Goal: Transaction & Acquisition: Book appointment/travel/reservation

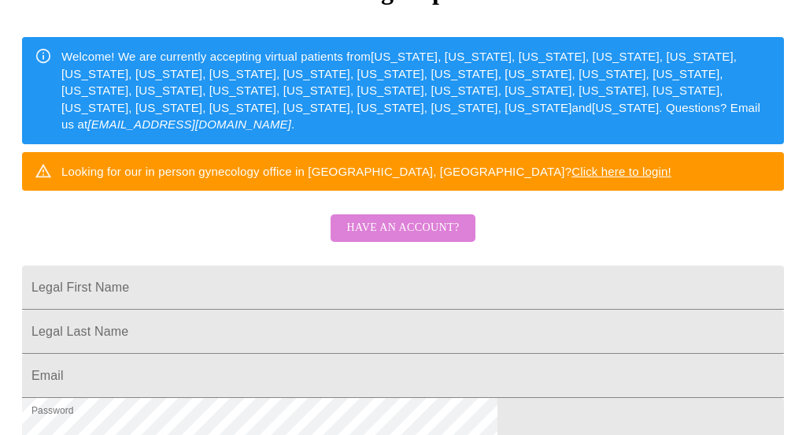
click at [425, 236] on span "Have an account?" at bounding box center [403, 228] width 113 height 20
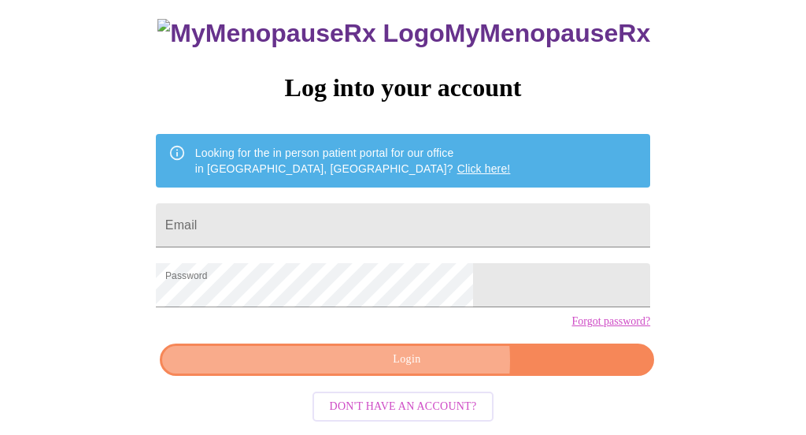
click at [423, 366] on span "Login" at bounding box center [407, 360] width 458 height 20
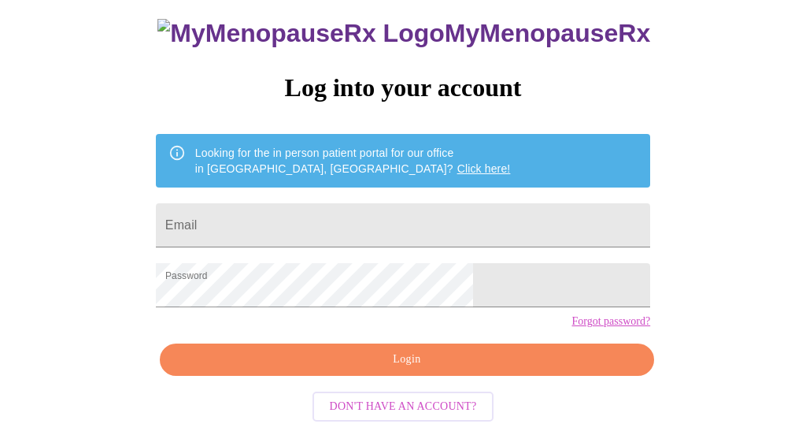
click at [491, 369] on span "Login" at bounding box center [407, 360] width 458 height 20
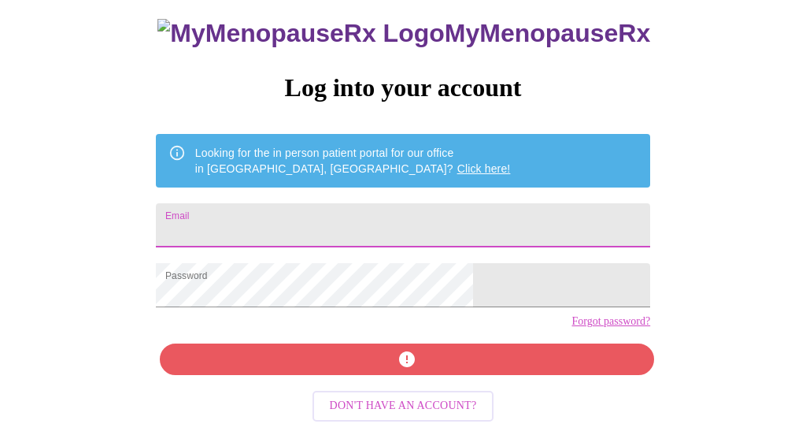
click at [444, 203] on input "Email" at bounding box center [403, 225] width 495 height 44
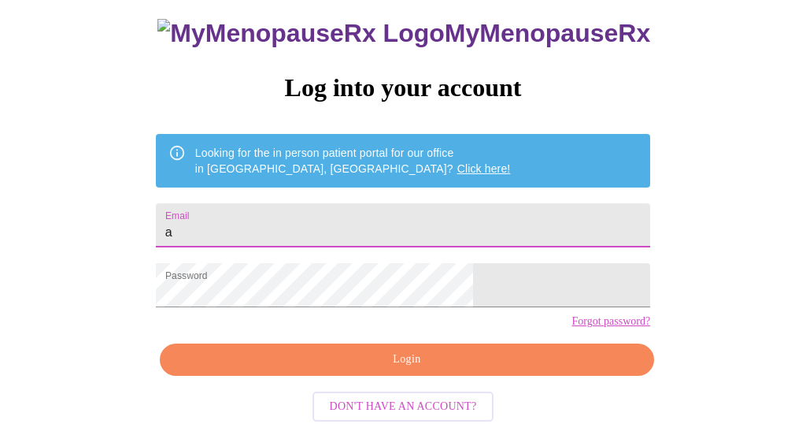
scroll to position [120, 0]
type input "[EMAIL_ADDRESS][DOMAIN_NAME]"
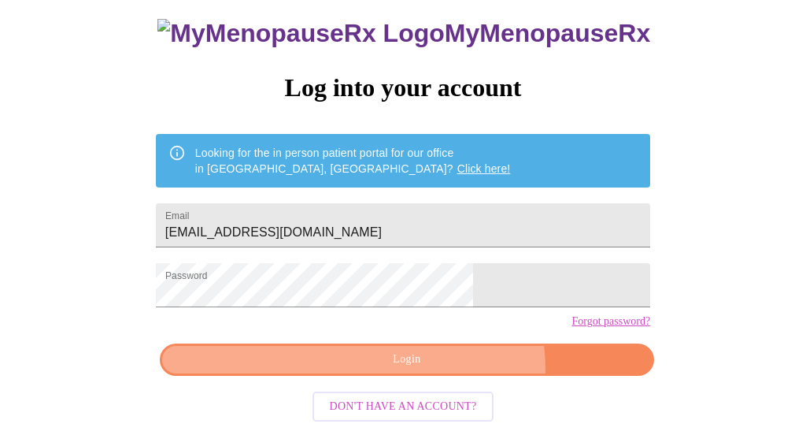
click at [440, 369] on span "Login" at bounding box center [407, 360] width 458 height 20
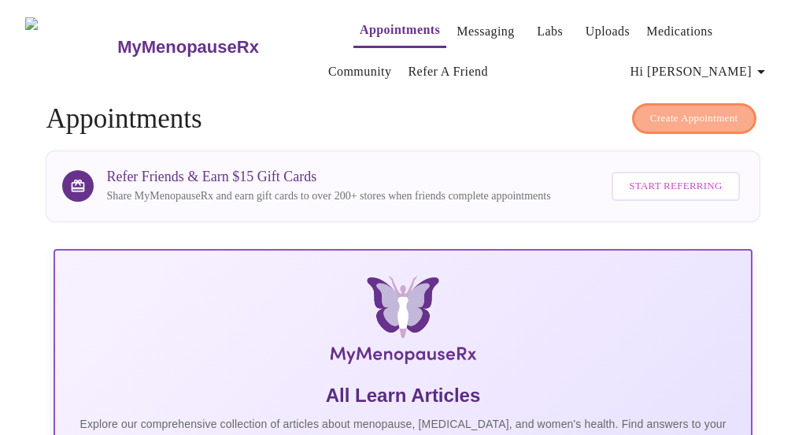
click at [675, 111] on span "Create Appointment" at bounding box center [694, 118] width 88 height 18
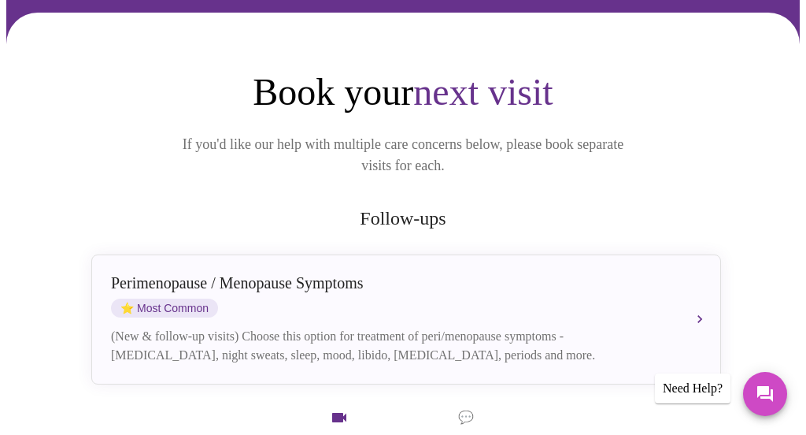
scroll to position [143, 0]
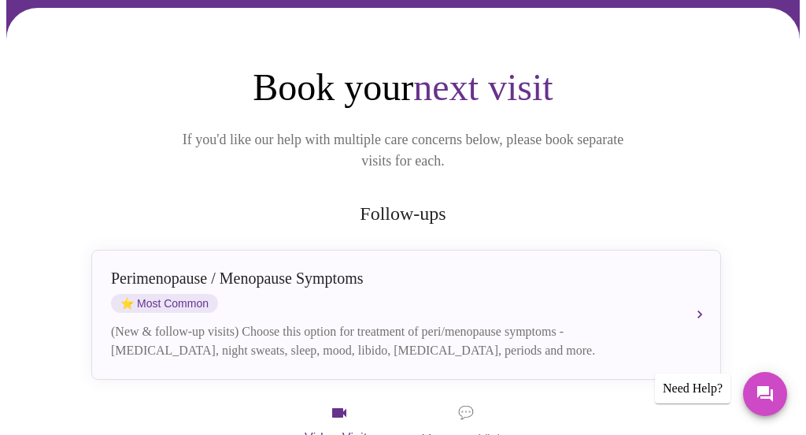
click at [601, 272] on div "[MEDICAL_DATA] / Menopause Symptoms ⭐ Most Common" at bounding box center [390, 290] width 559 height 43
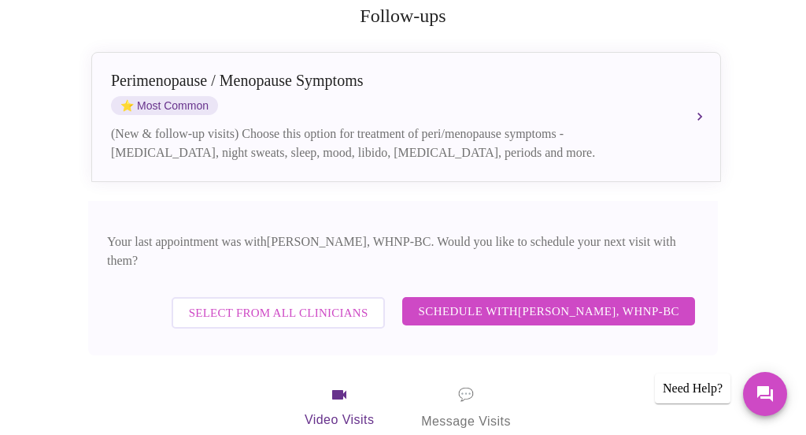
scroll to position [343, 0]
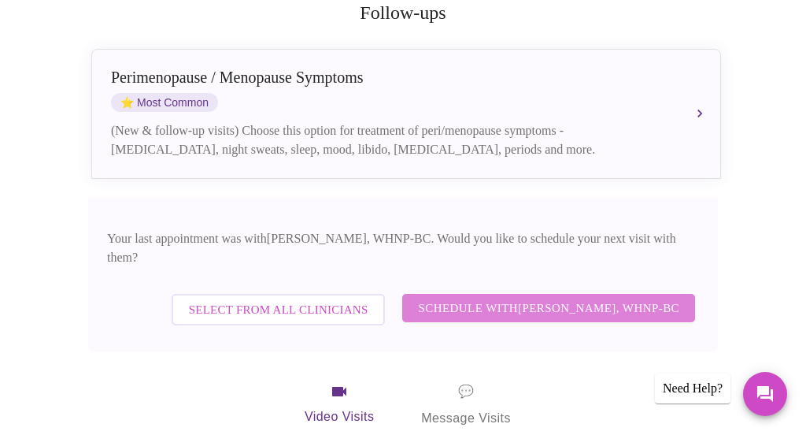
click at [601, 298] on span "Schedule with [PERSON_NAME], WHNP-BC" at bounding box center [548, 308] width 261 height 20
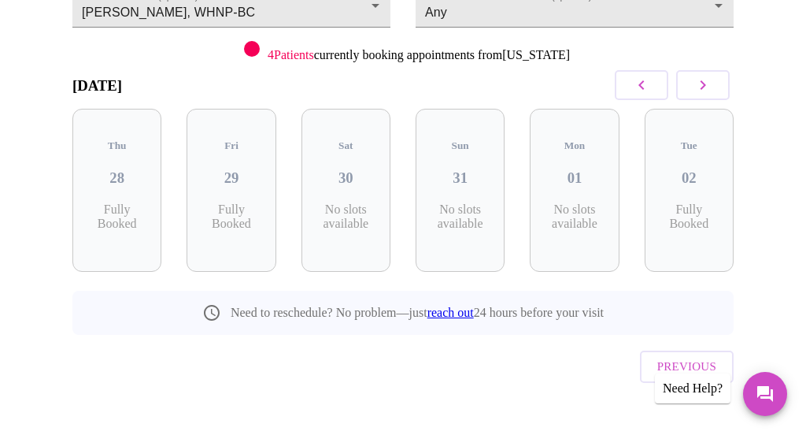
click at [699, 86] on button "button" at bounding box center [703, 85] width 54 height 30
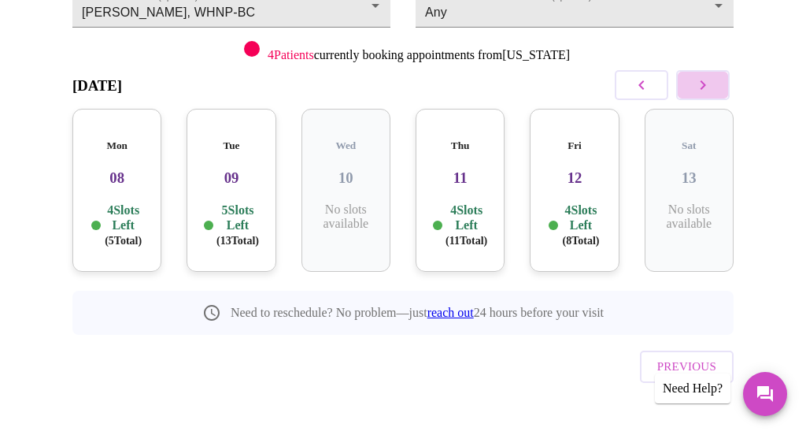
click at [699, 87] on button "button" at bounding box center [703, 85] width 54 height 30
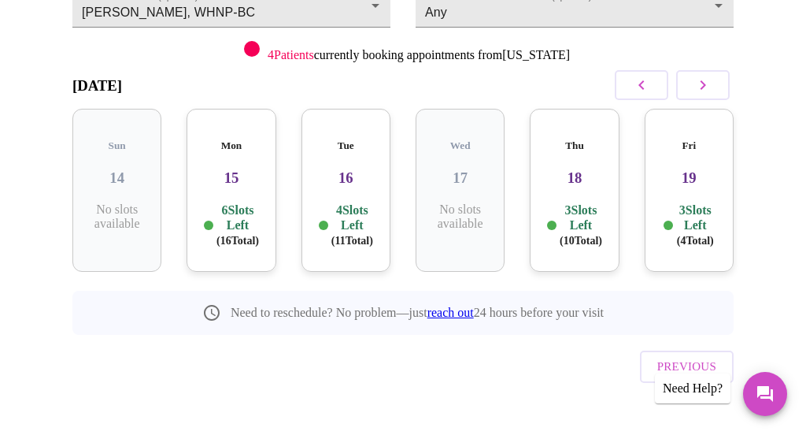
click at [258, 183] on div "Mon 15 6 Slots Left ( 16 Total)" at bounding box center [231, 190] width 89 height 163
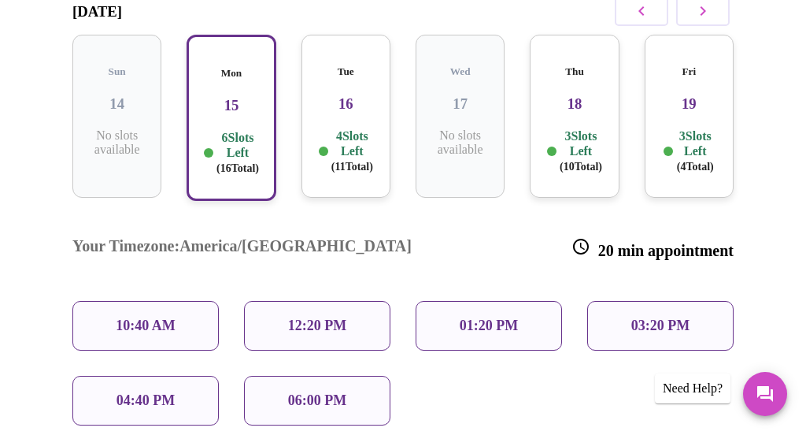
scroll to position [280, 0]
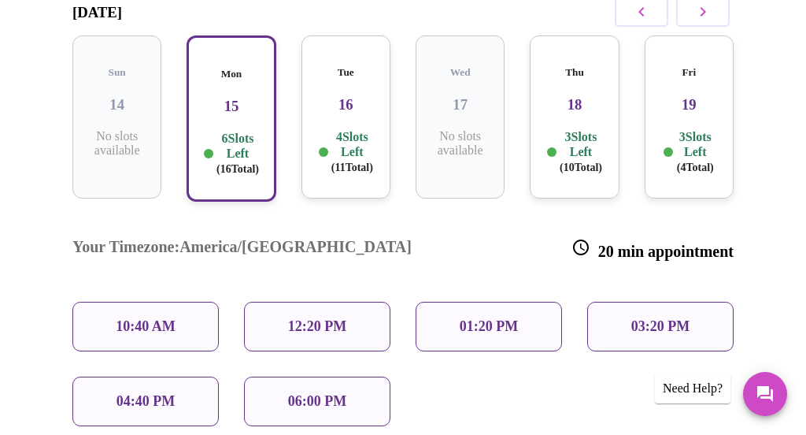
click at [713, 16] on icon "button" at bounding box center [703, 11] width 19 height 19
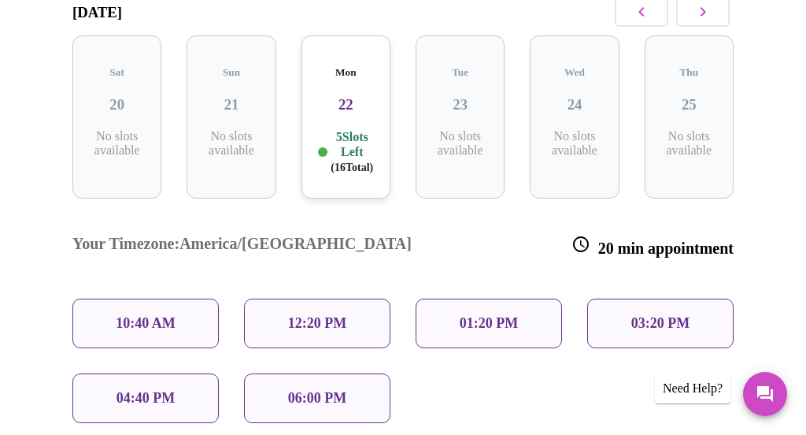
scroll to position [206, 0]
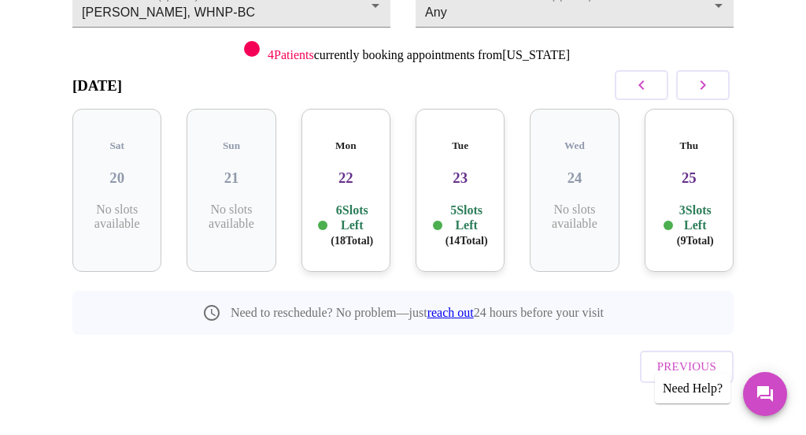
click at [651, 87] on icon "button" at bounding box center [641, 85] width 19 height 19
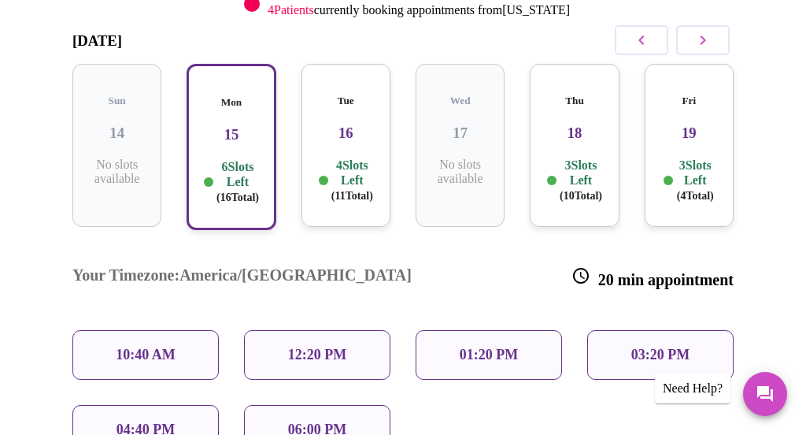
scroll to position [253, 0]
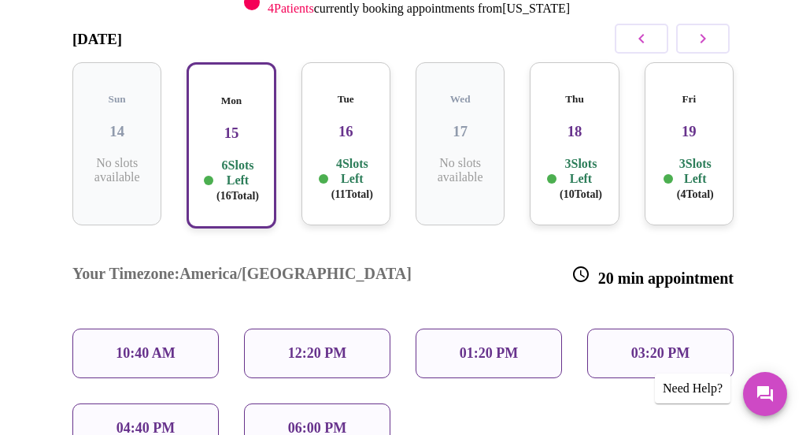
click at [695, 129] on div "Fri 19 3 Slots Left ( 4 Total)" at bounding box center [689, 143] width 89 height 163
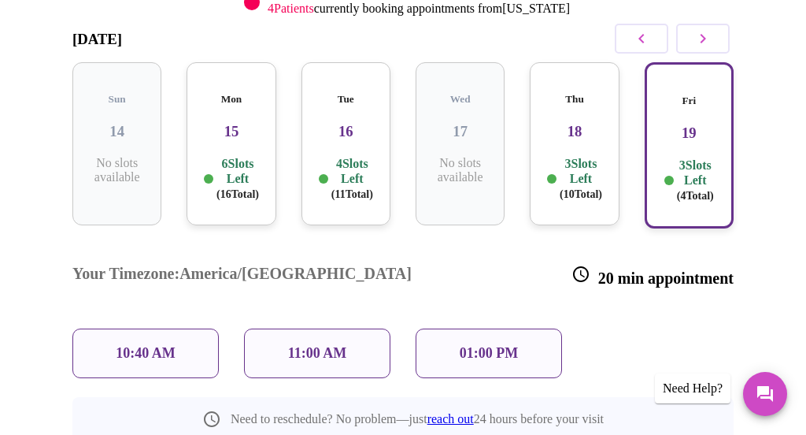
click at [250, 139] on div "Mon 15 6 Slots Left ( 16 Total)" at bounding box center [231, 143] width 89 height 163
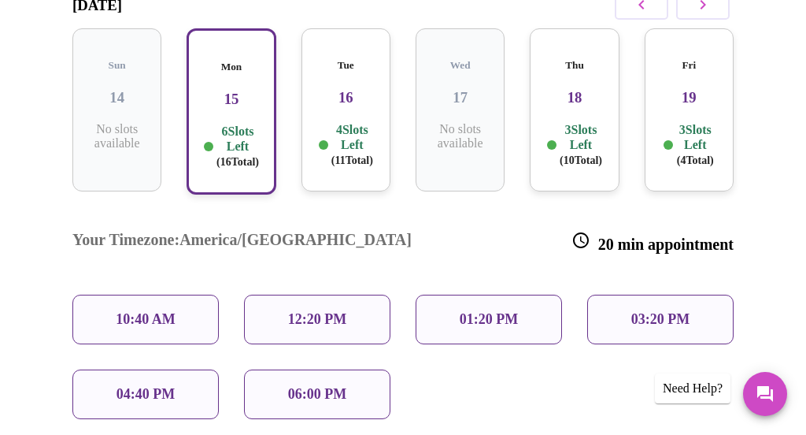
scroll to position [288, 0]
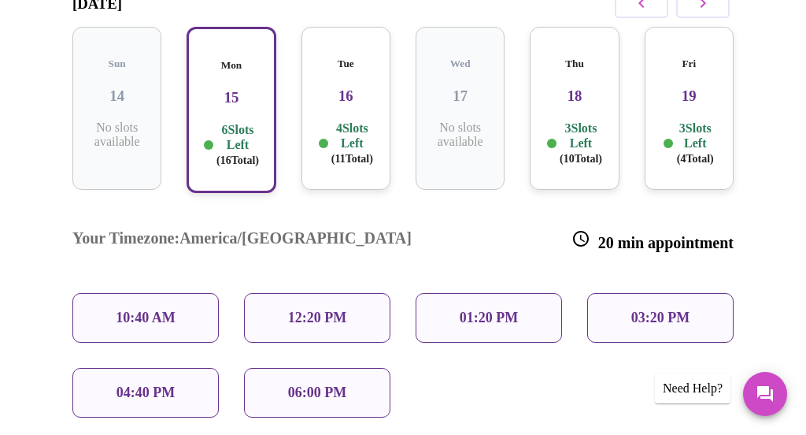
click at [345, 309] on p "12:20 PM" at bounding box center [317, 317] width 58 height 17
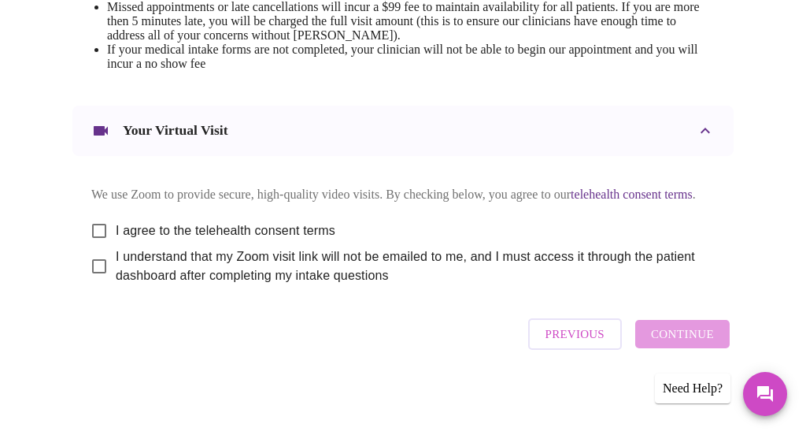
scroll to position [847, 0]
click at [97, 225] on input "I agree to the telehealth consent terms" at bounding box center [99, 230] width 33 height 33
checkbox input "true"
click at [92, 266] on input "I understand that my Zoom visit link will not be emailed to me, and I must acce…" at bounding box center [99, 266] width 33 height 33
checkbox input "true"
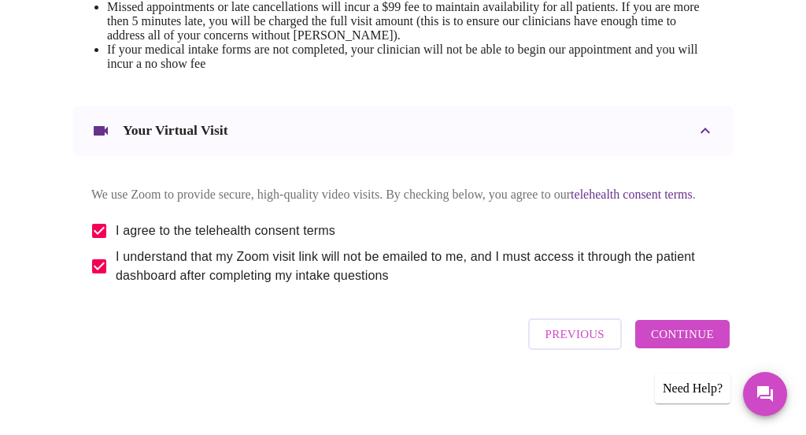
click at [690, 334] on span "Continue" at bounding box center [682, 334] width 63 height 20
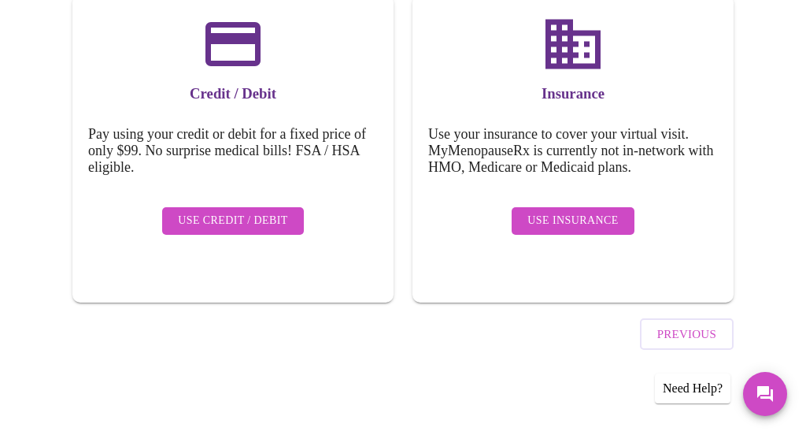
scroll to position [258, 0]
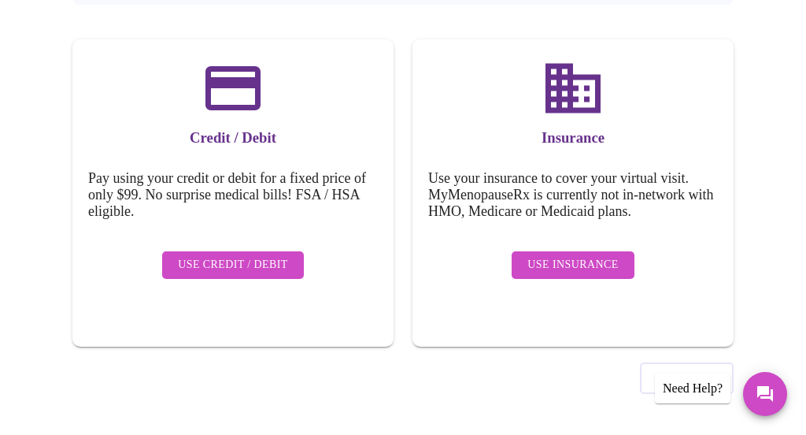
click at [580, 255] on span "Use Insurance" at bounding box center [573, 265] width 91 height 20
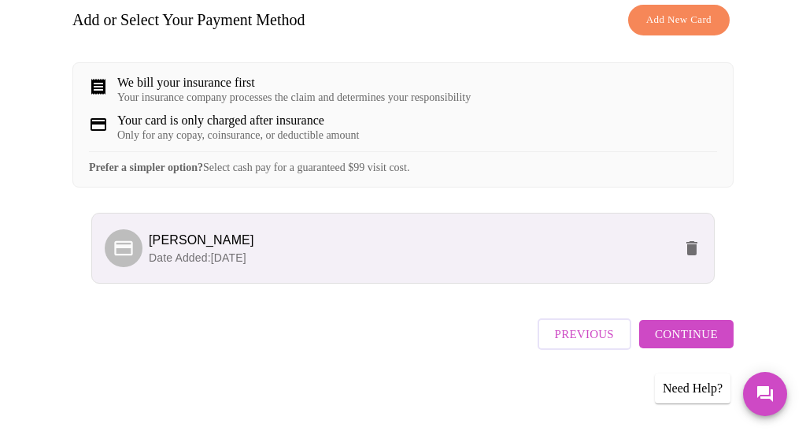
scroll to position [271, 0]
click at [710, 340] on span "Continue" at bounding box center [686, 334] width 63 height 20
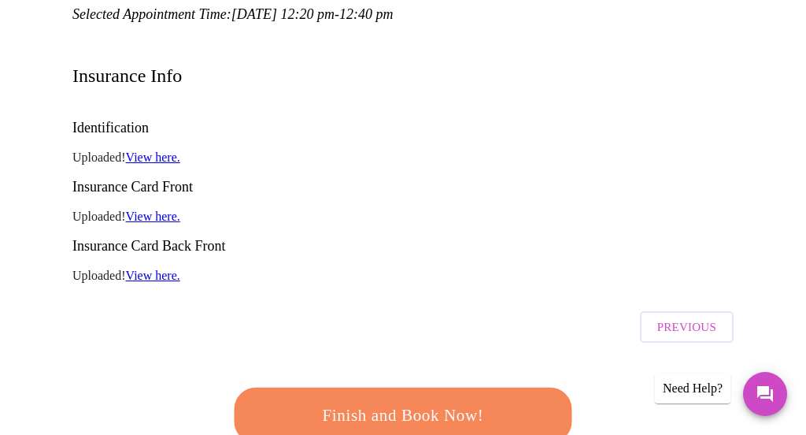
scroll to position [215, 0]
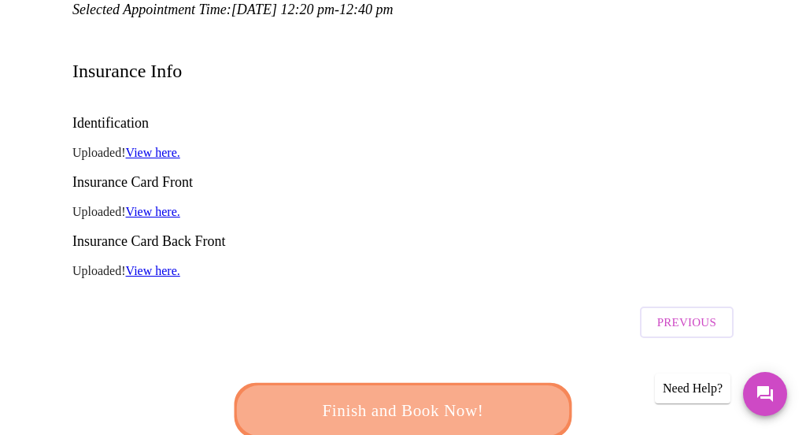
click at [450, 396] on span "Finish and Book Now!" at bounding box center [403, 410] width 291 height 29
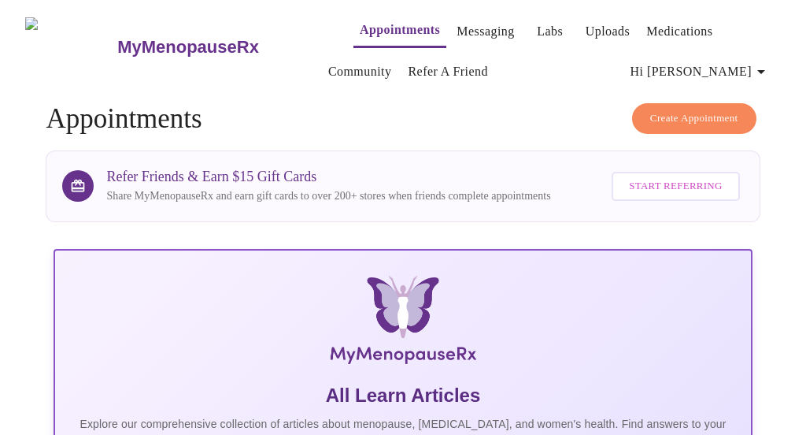
scroll to position [20, 0]
